Goal: Information Seeking & Learning: Learn about a topic

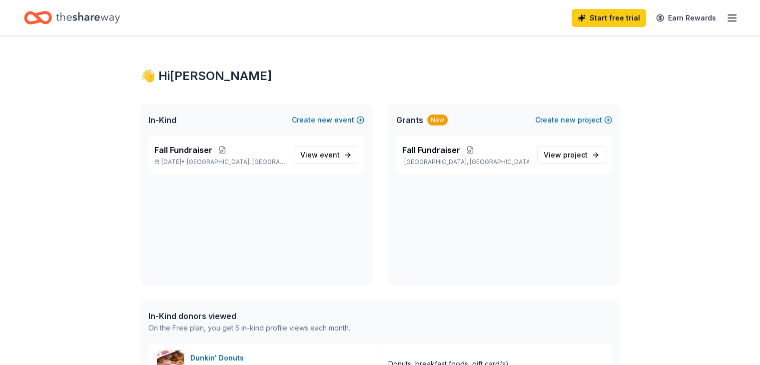
click at [411, 167] on div "Fall Fundraiser Thomson, NY View project" at bounding box center [504, 155] width 216 height 38
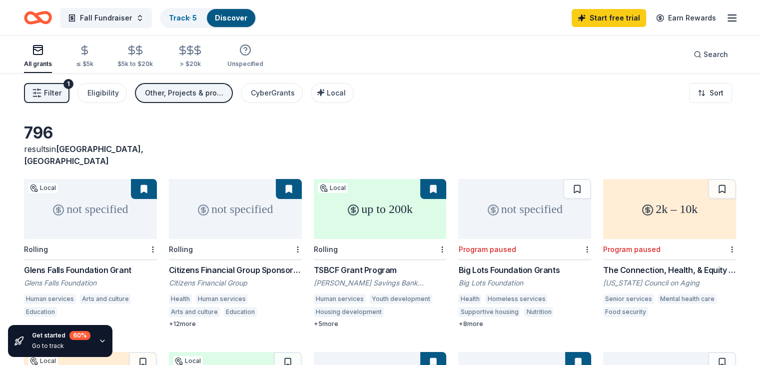
click at [232, 264] on div "Citizens Financial Group Sponsorship" at bounding box center [235, 270] width 133 height 12
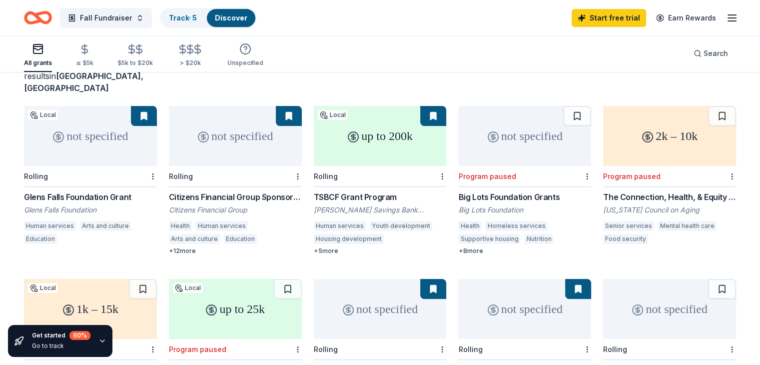
scroll to position [76, 0]
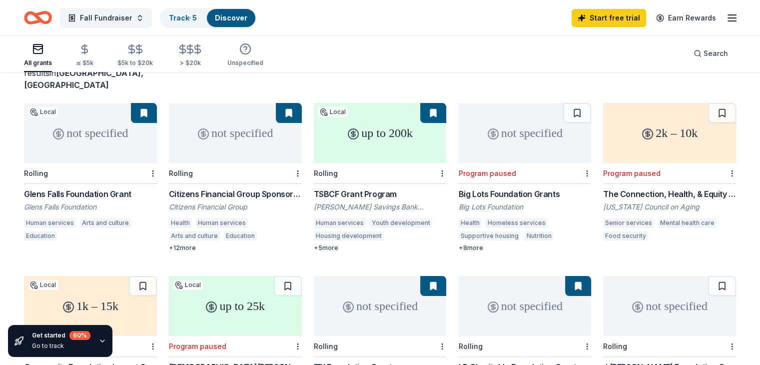
click at [79, 188] on div "Glens Falls Foundation Grant" at bounding box center [90, 194] width 133 height 12
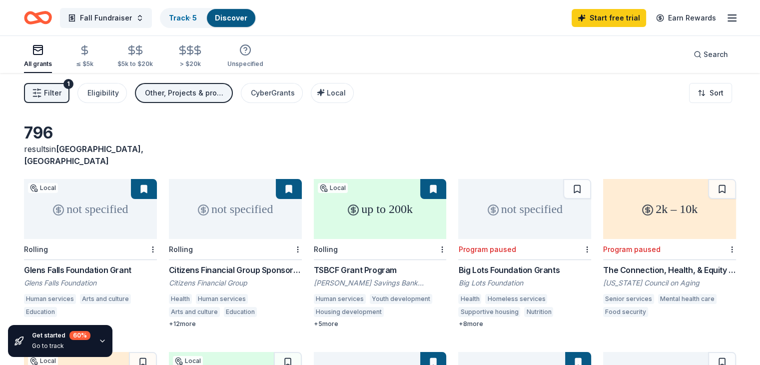
click at [443, 67] on div "All grants ≤ $5k $5k to $20k > $20k Unspecified Search" at bounding box center [380, 54] width 712 height 37
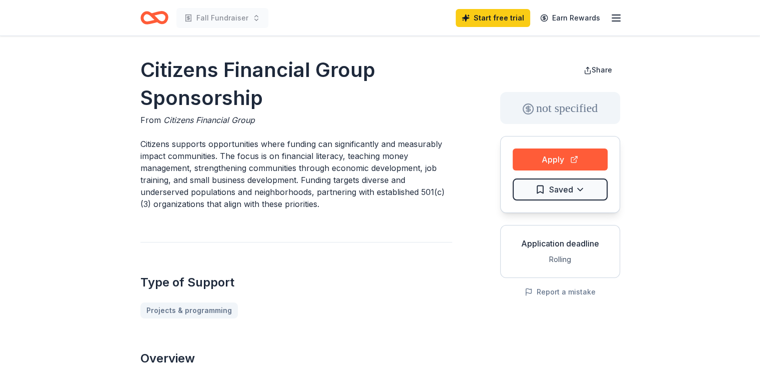
click at [232, 257] on div "Type of Support Projects & programming" at bounding box center [296, 280] width 312 height 76
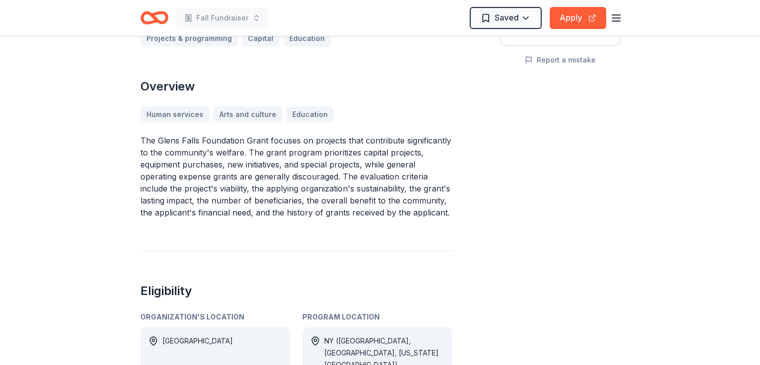
scroll to position [233, 0]
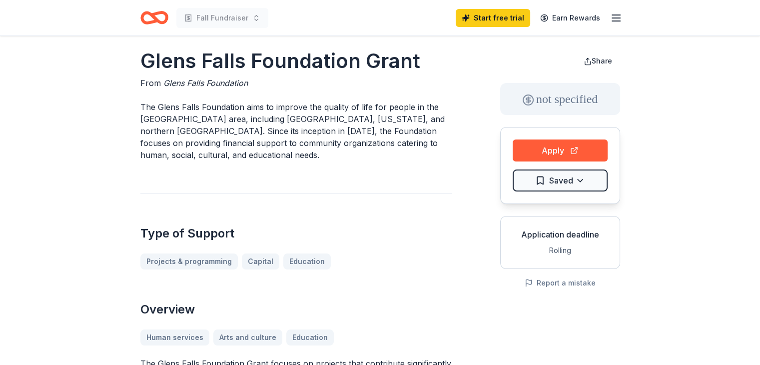
scroll to position [0, 0]
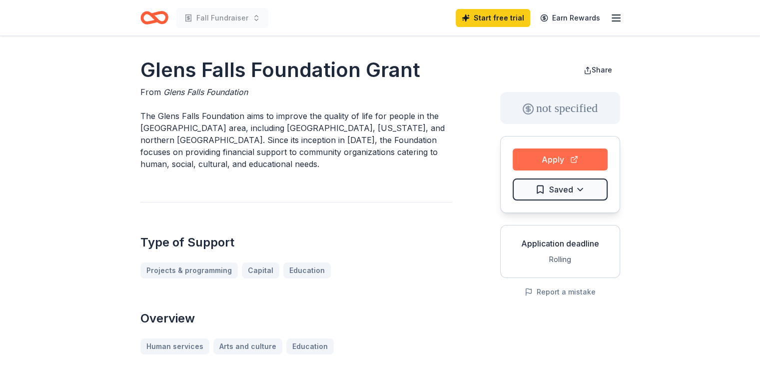
click at [554, 157] on button "Apply" at bounding box center [560, 159] width 95 height 22
